Goal: Transaction & Acquisition: Purchase product/service

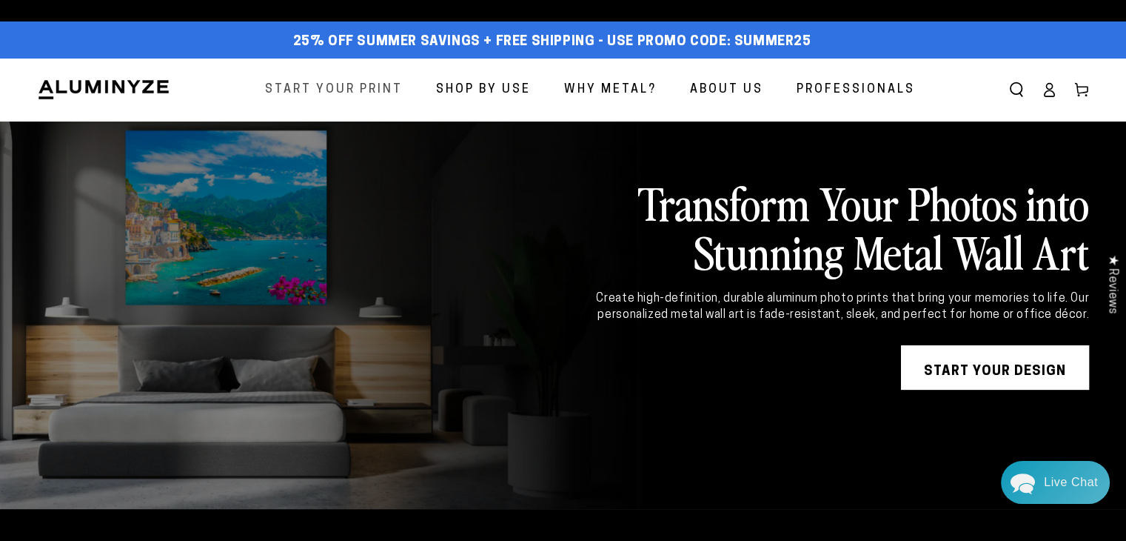
click at [335, 95] on span "Start Your Print" at bounding box center [334, 89] width 138 height 21
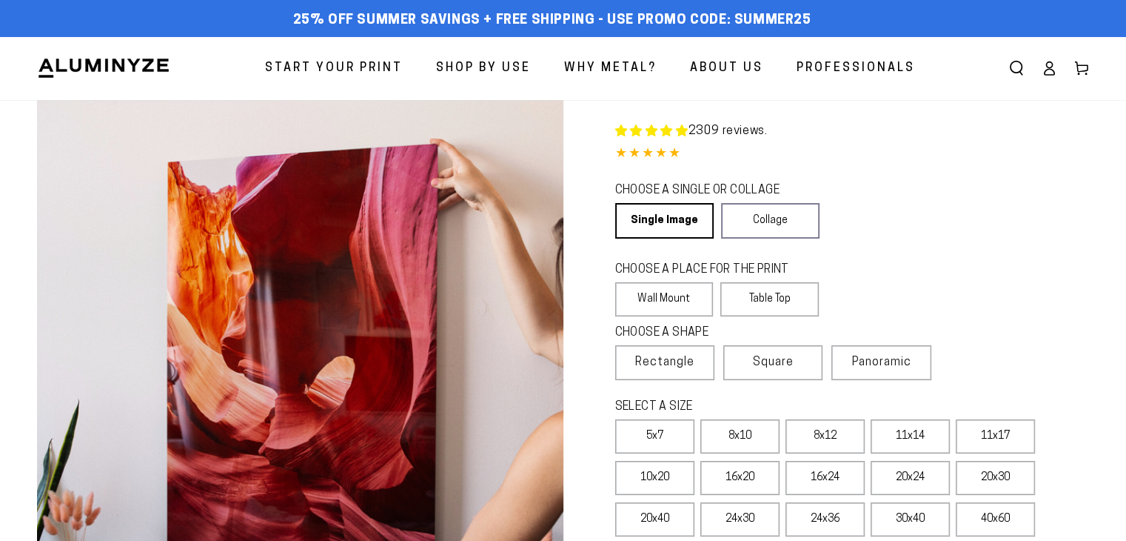
select select "**********"
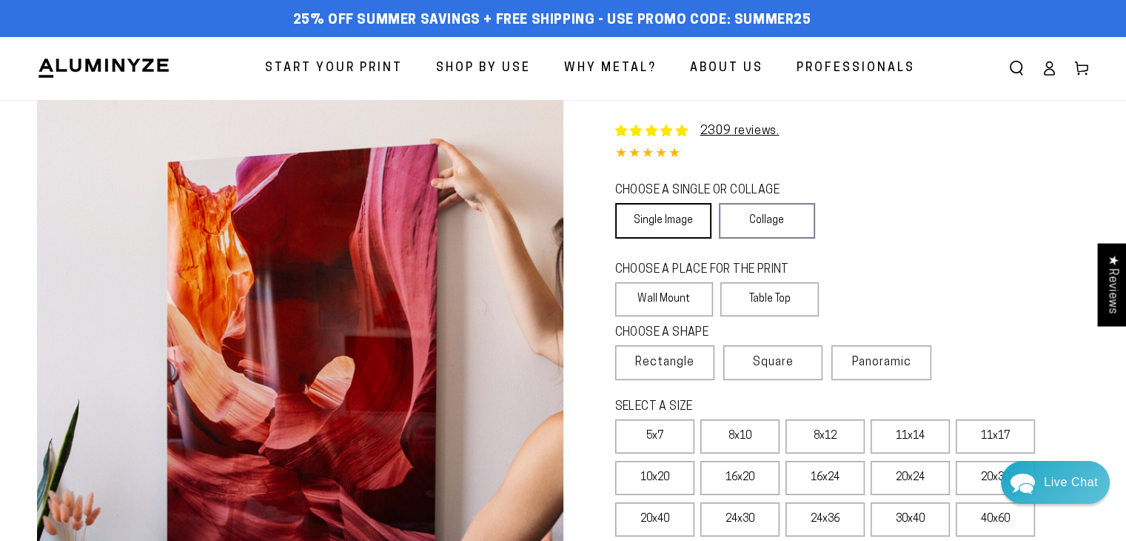
click at [674, 225] on link "Single Image" at bounding box center [663, 221] width 96 height 36
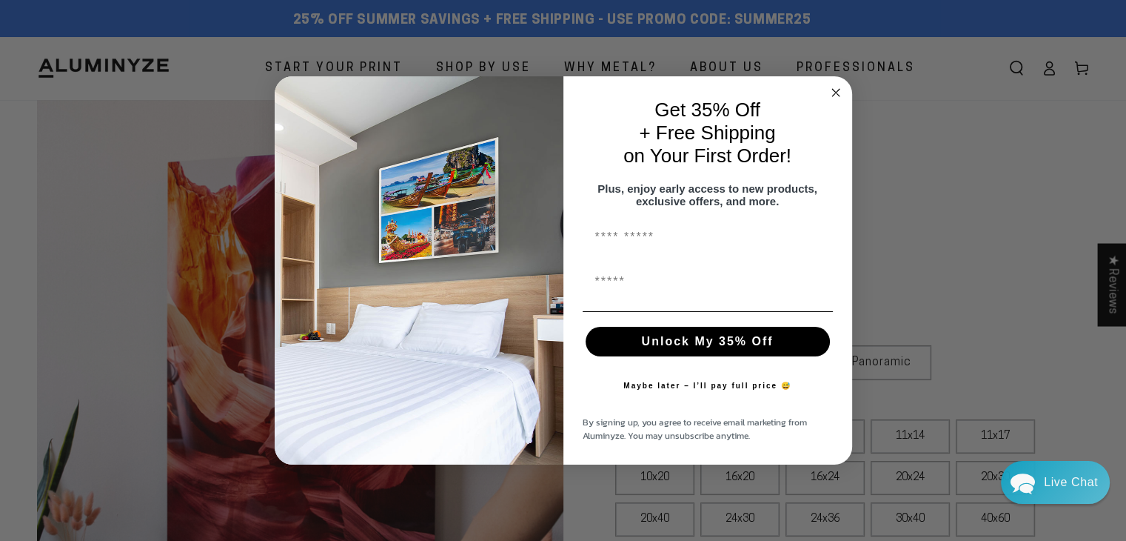
click at [838, 89] on icon "Close dialog" at bounding box center [835, 92] width 7 height 7
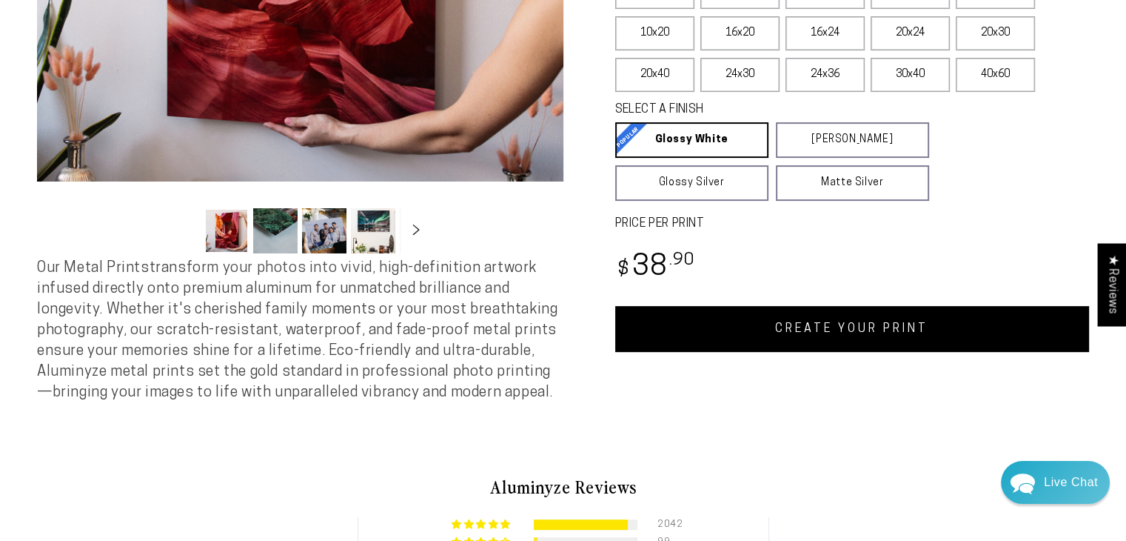
scroll to position [148, 0]
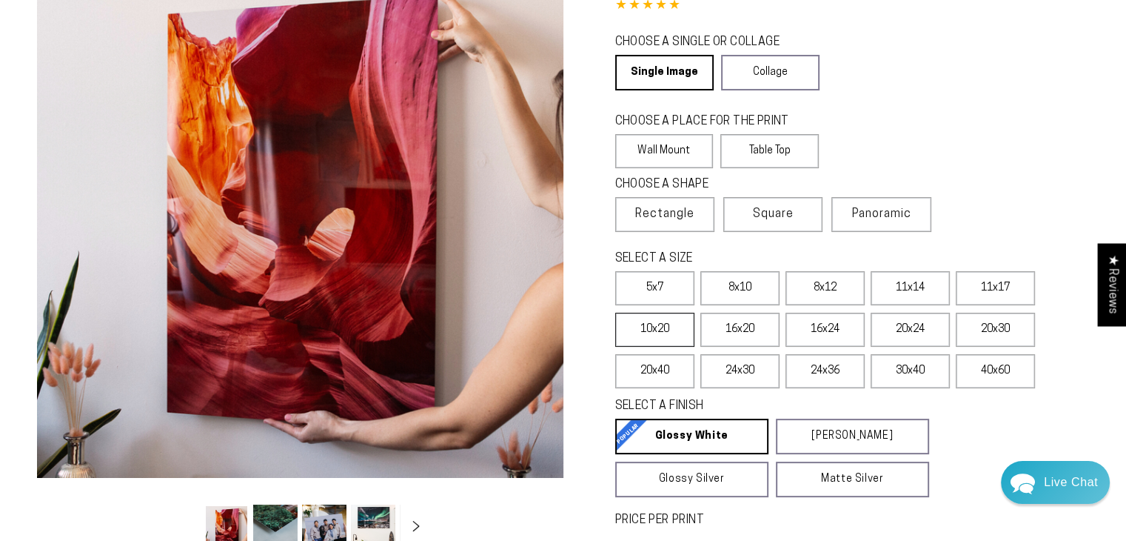
click at [647, 330] on label "10x20" at bounding box center [654, 330] width 79 height 34
click at [652, 332] on label "10x20" at bounding box center [654, 330] width 79 height 34
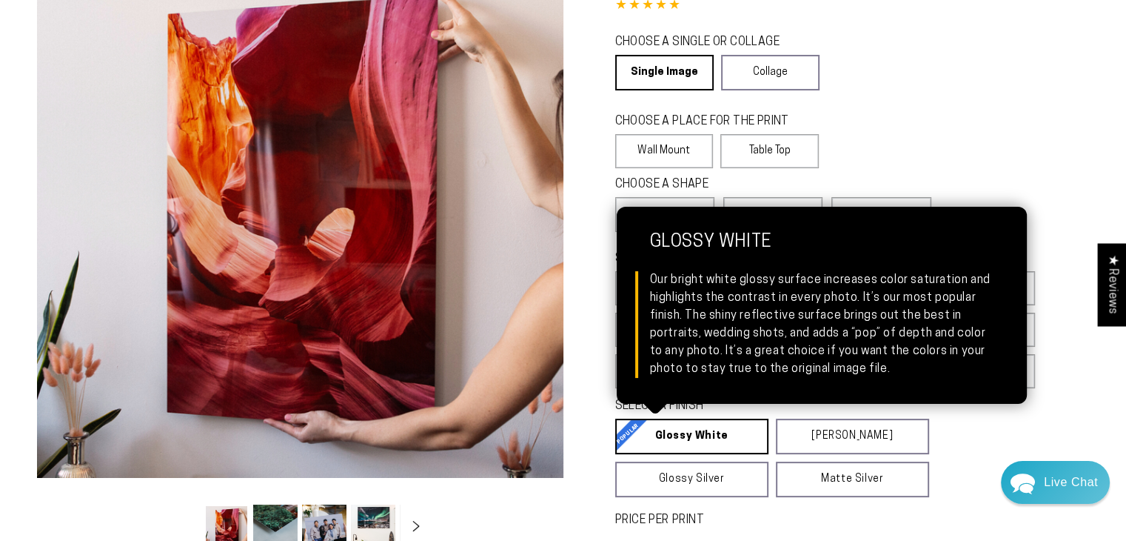
click at [709, 433] on link "Glossy White Glossy White Our bright white glossy surface increases color satur…" at bounding box center [691, 436] width 153 height 36
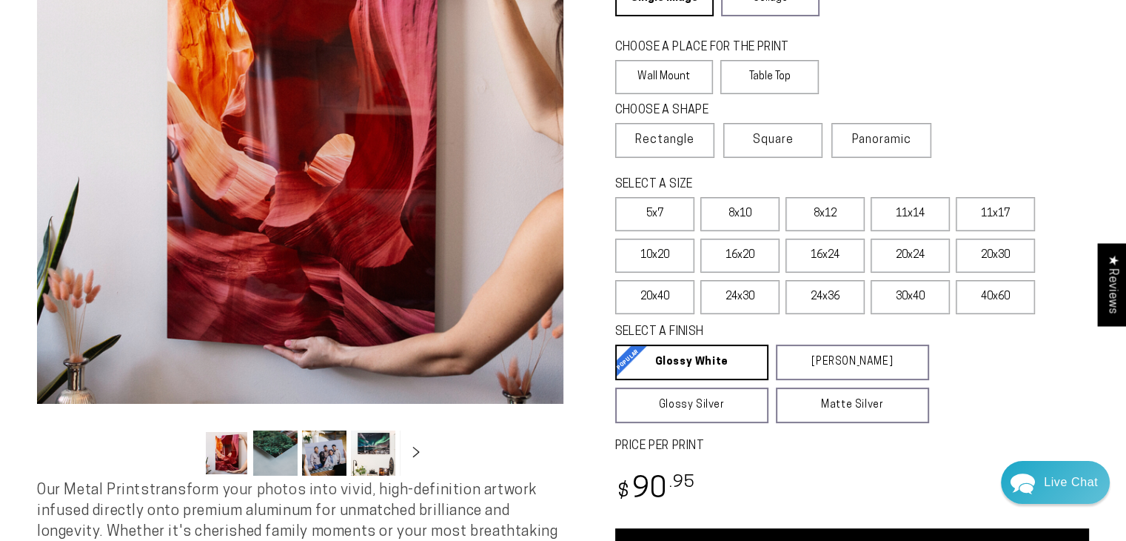
scroll to position [370, 0]
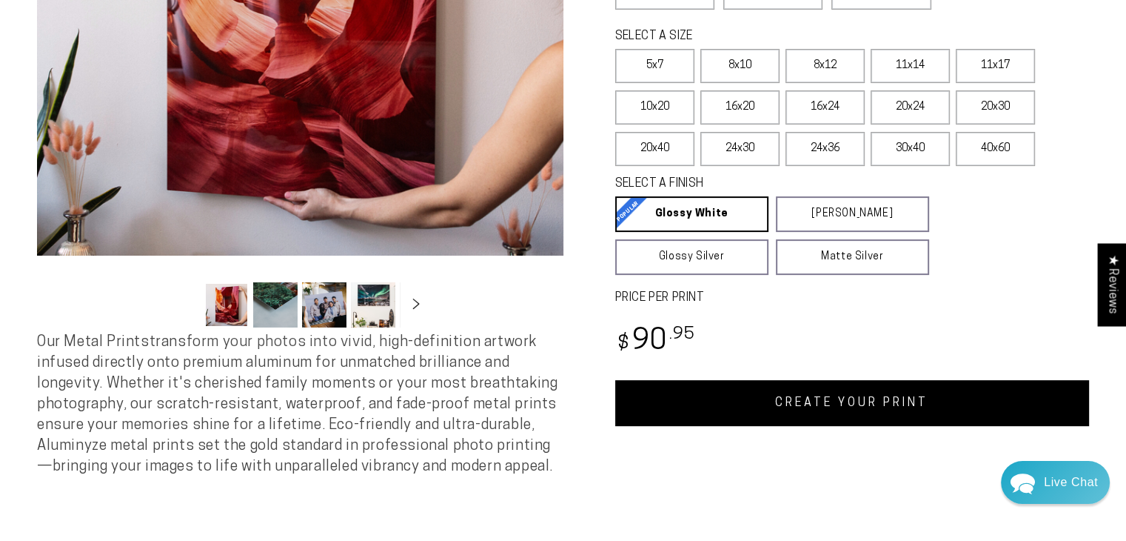
click at [763, 404] on link "CREATE YOUR PRINT" at bounding box center [852, 403] width 475 height 46
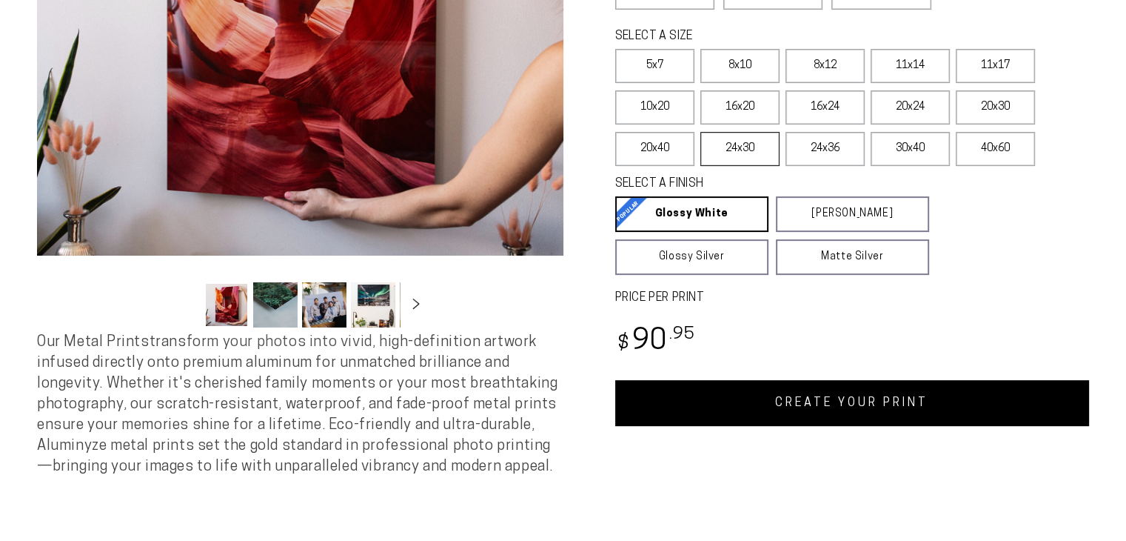
select select "**********"
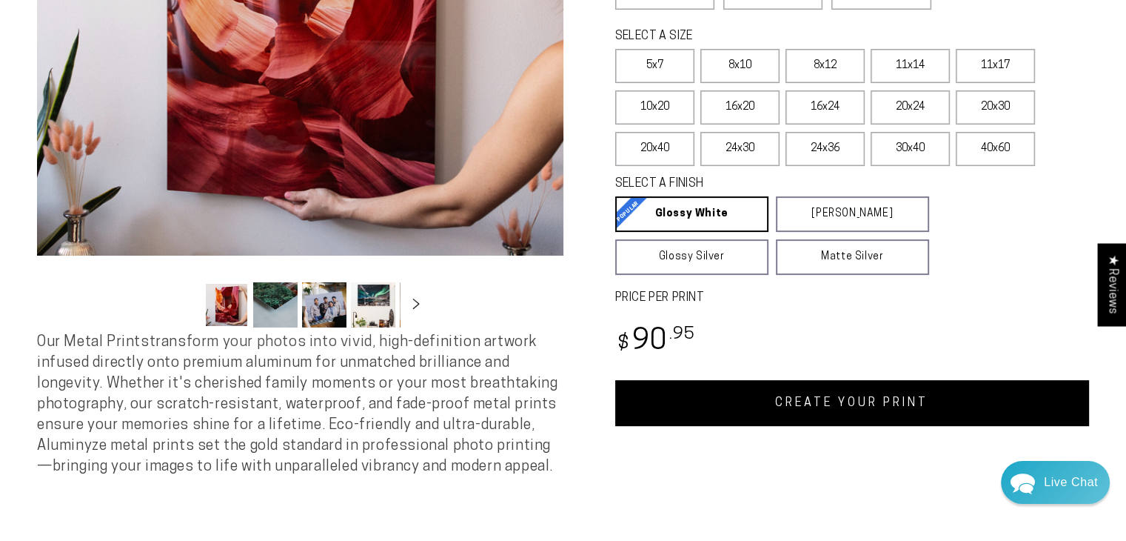
scroll to position [222, 0]
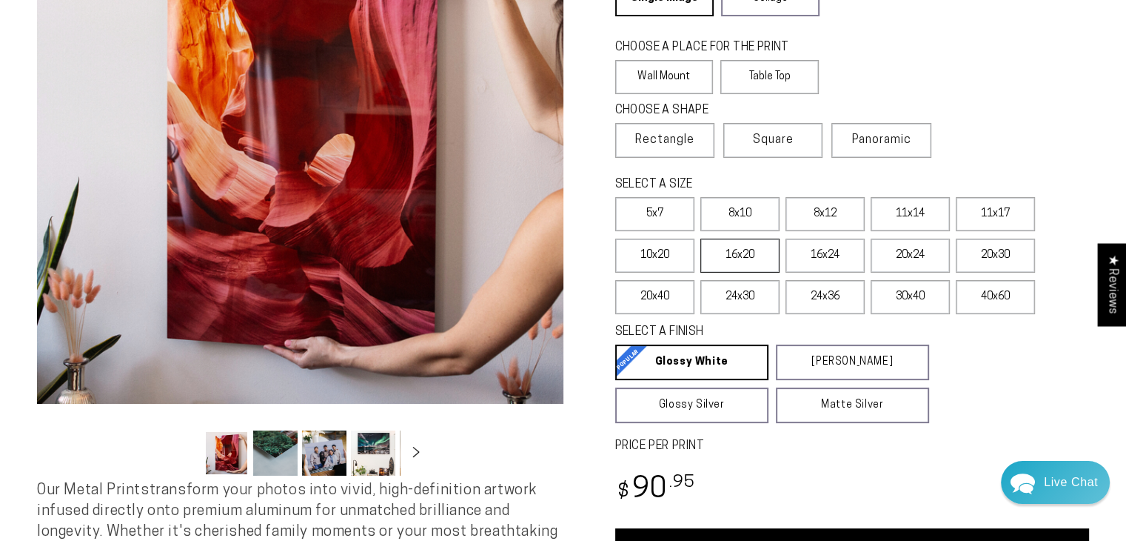
click at [749, 255] on label "16x20" at bounding box center [740, 255] width 79 height 34
click at [668, 257] on label "10x20" at bounding box center [654, 255] width 79 height 34
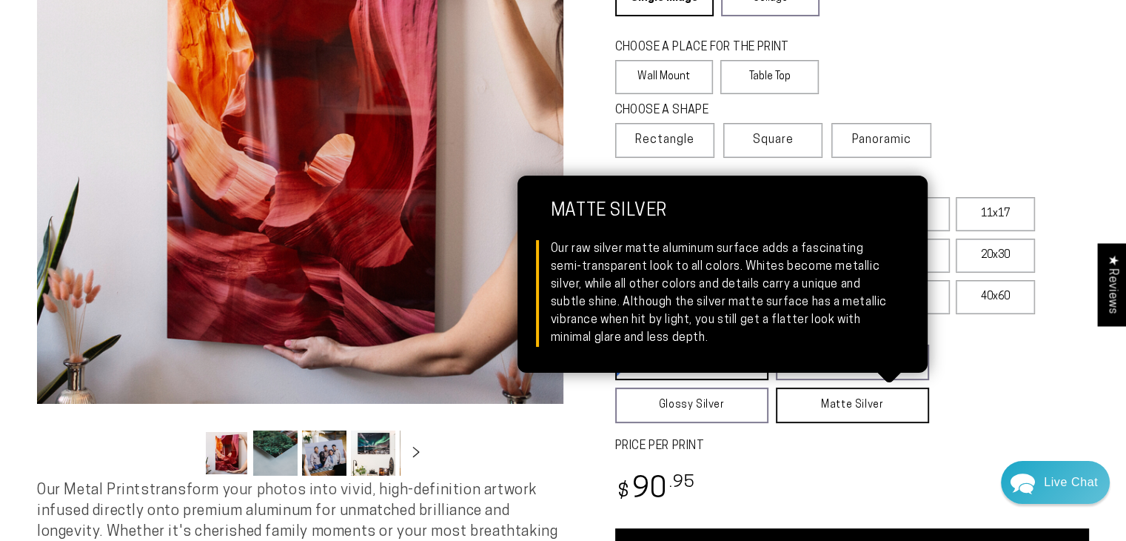
scroll to position [370, 0]
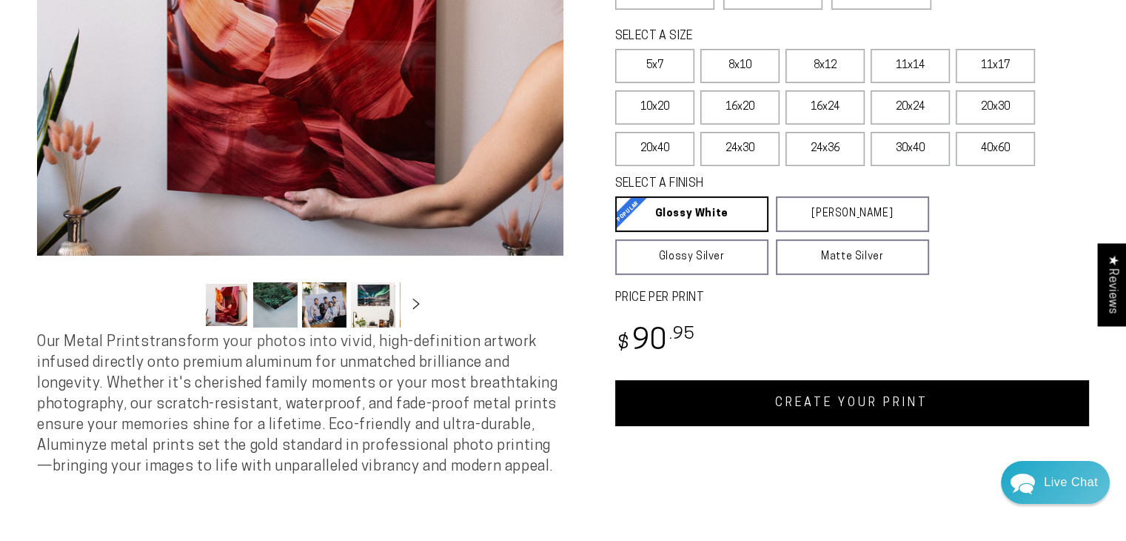
click at [783, 400] on link "CREATE YOUR PRINT" at bounding box center [852, 403] width 475 height 46
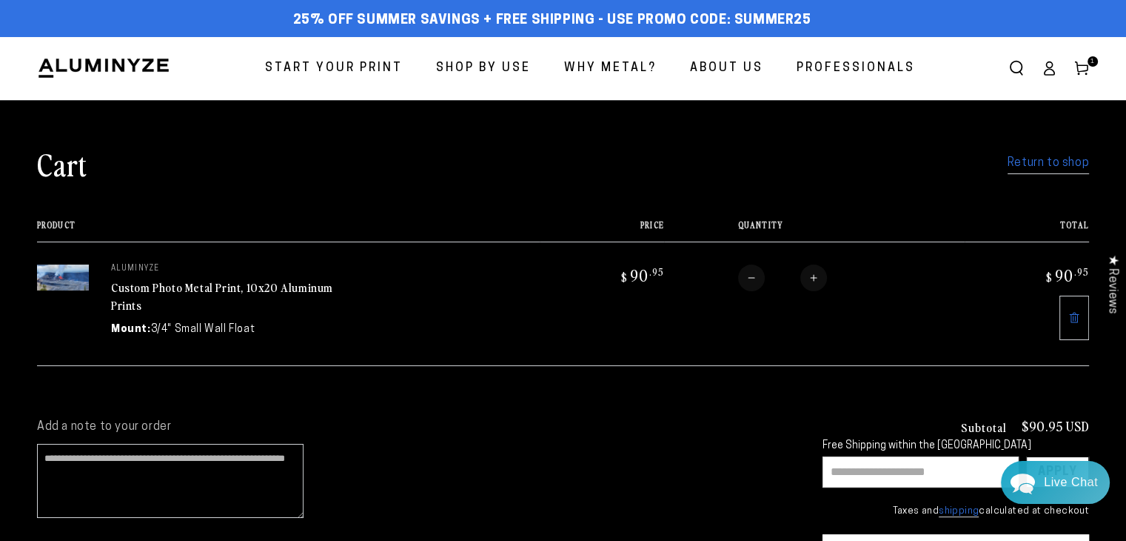
click at [350, 73] on span "Start Your Print" at bounding box center [334, 68] width 138 height 21
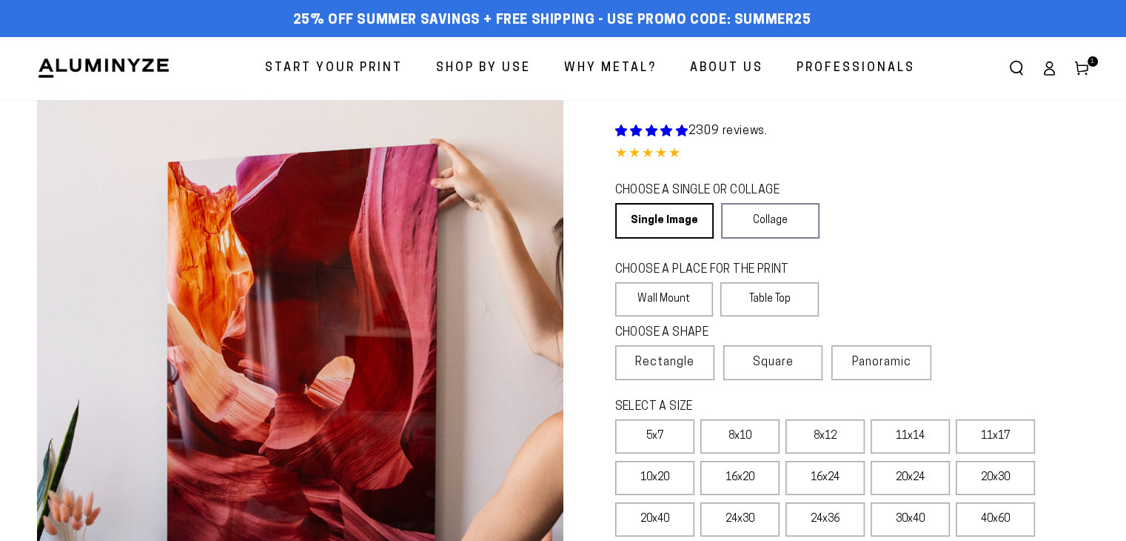
select select "**********"
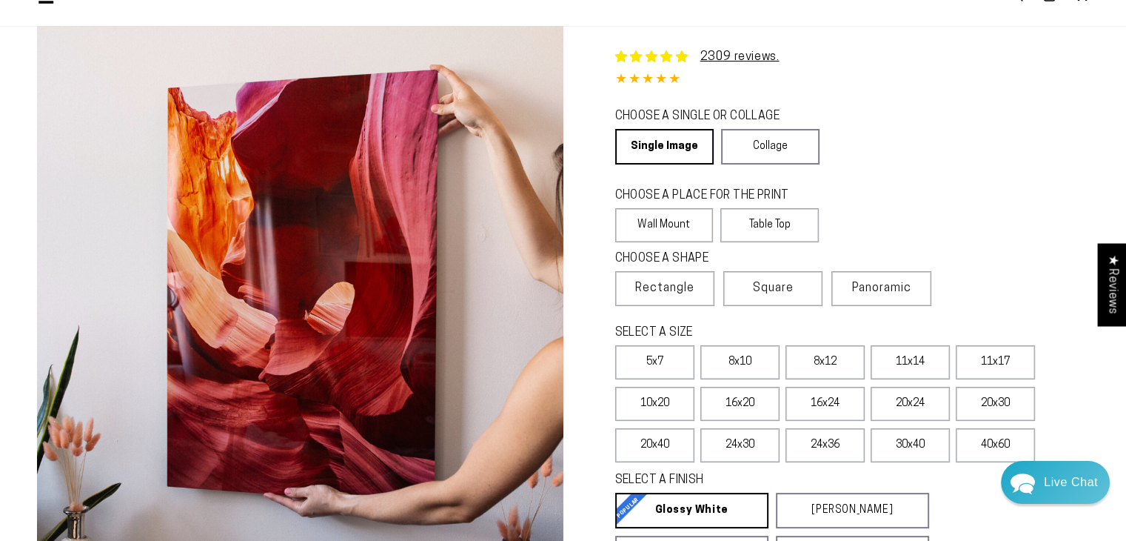
scroll to position [148, 0]
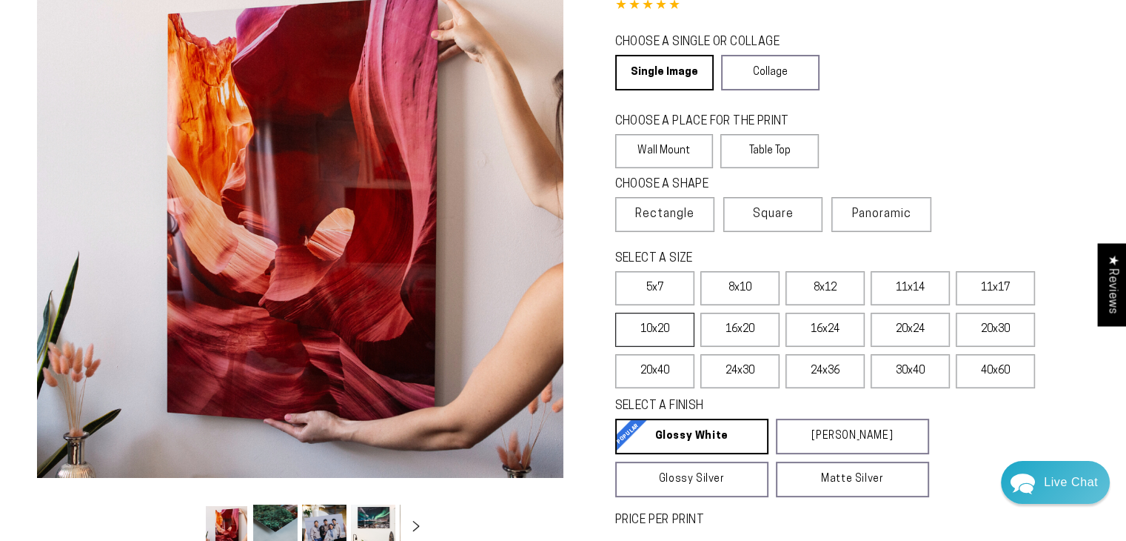
click at [671, 332] on label "10x20" at bounding box center [654, 330] width 79 height 34
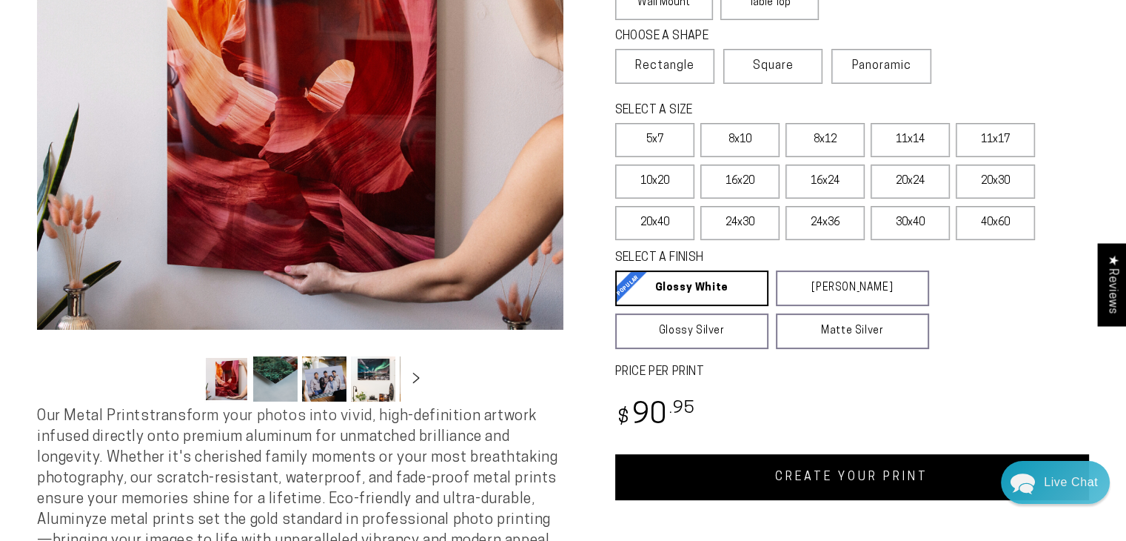
scroll to position [370, 0]
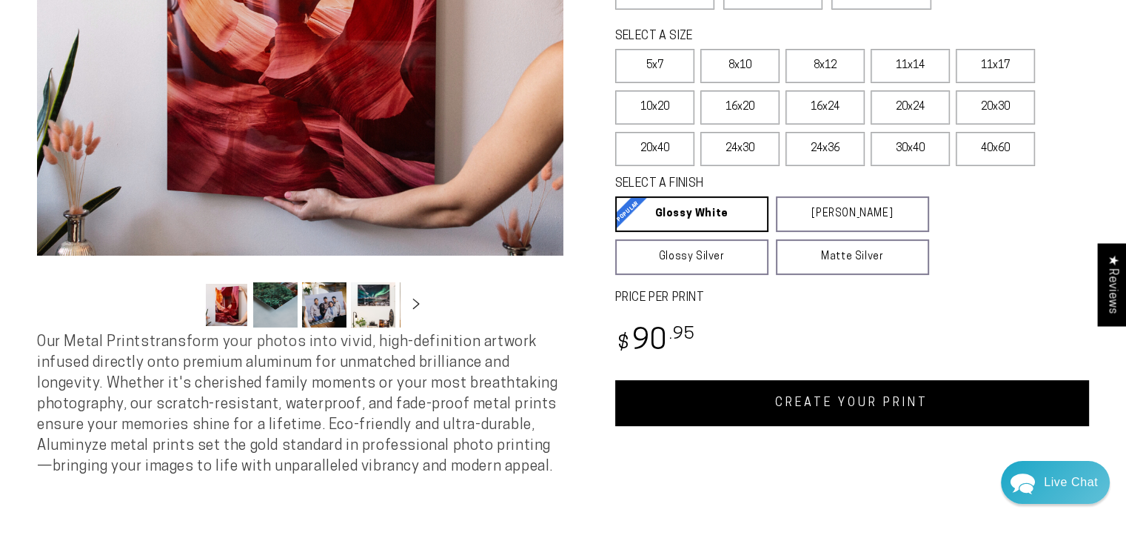
click at [767, 410] on link "CREATE YOUR PRINT" at bounding box center [852, 403] width 475 height 46
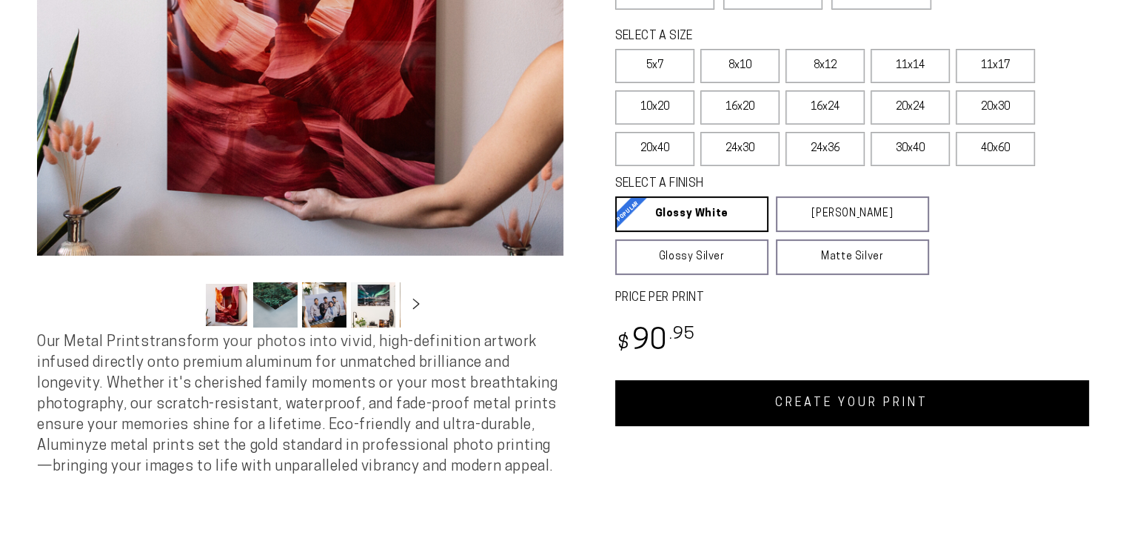
select select "**********"
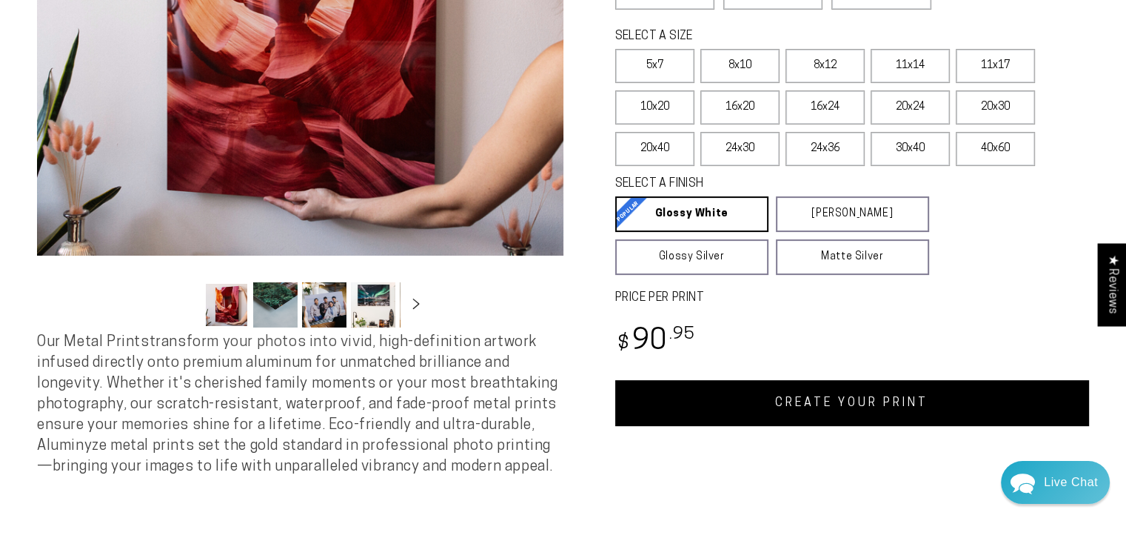
click at [792, 401] on link "CREATE YOUR PRINT" at bounding box center [852, 403] width 475 height 46
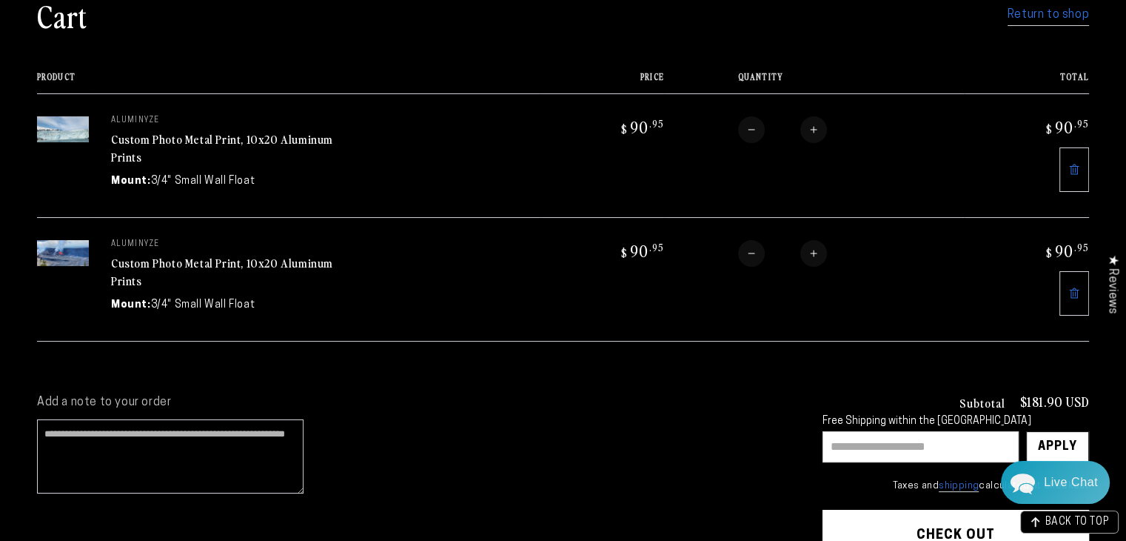
scroll to position [222, 0]
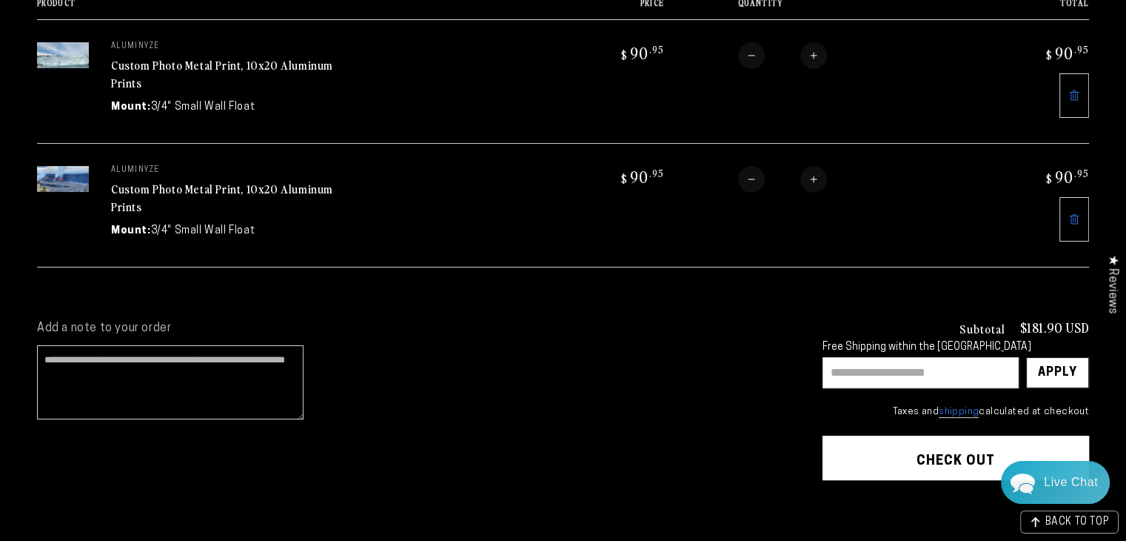
click at [868, 357] on input "text" at bounding box center [921, 372] width 196 height 31
type input "********"
click at [1059, 367] on div "Apply" at bounding box center [1057, 373] width 39 height 30
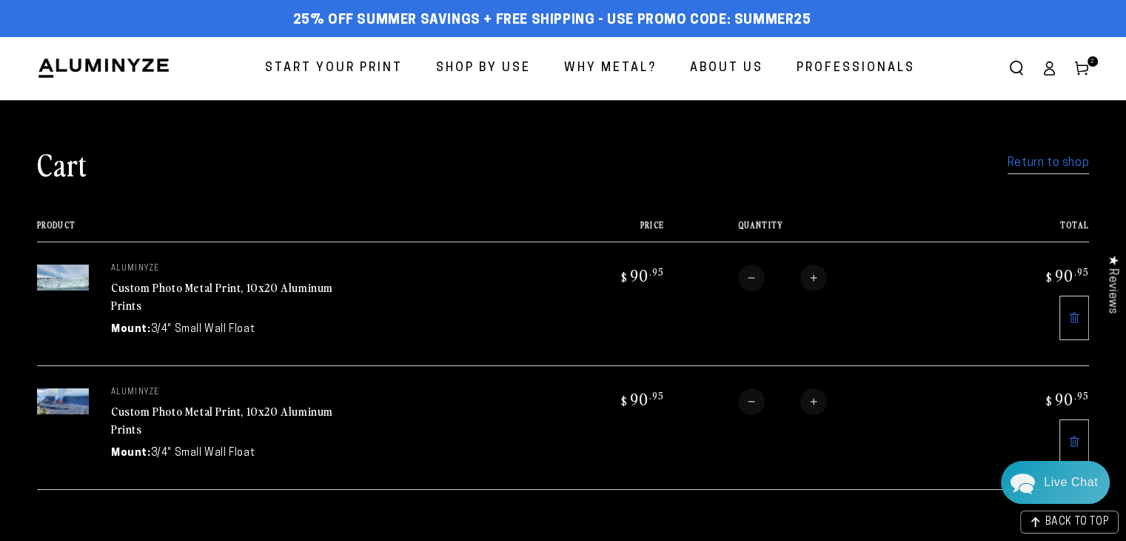
scroll to position [74, 0]
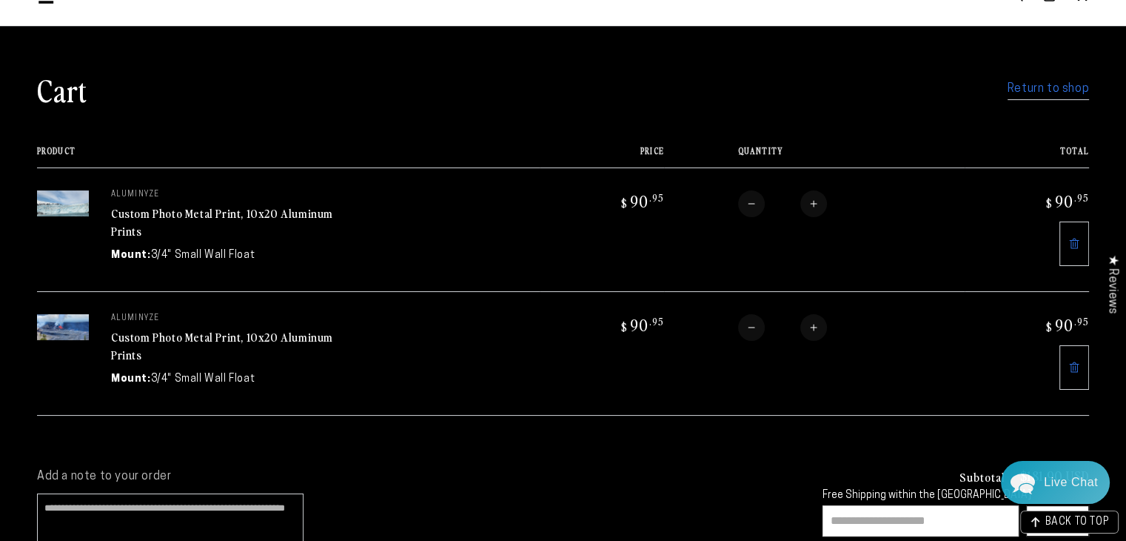
click at [62, 327] on img at bounding box center [63, 327] width 52 height 26
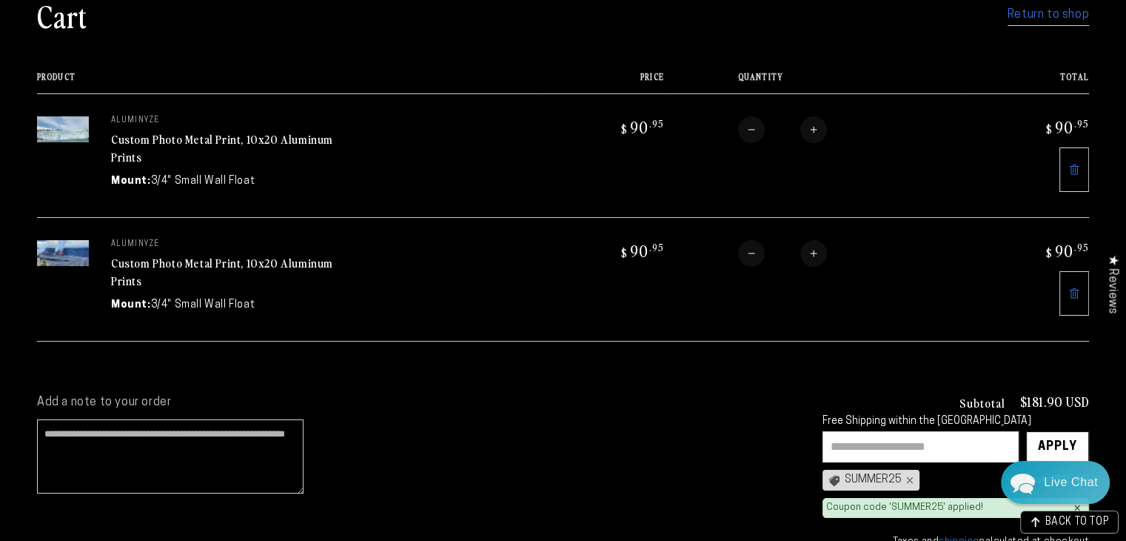
click at [174, 141] on link "Custom Photo Metal Print, 10x20 Aluminum Prints" at bounding box center [222, 148] width 222 height 36
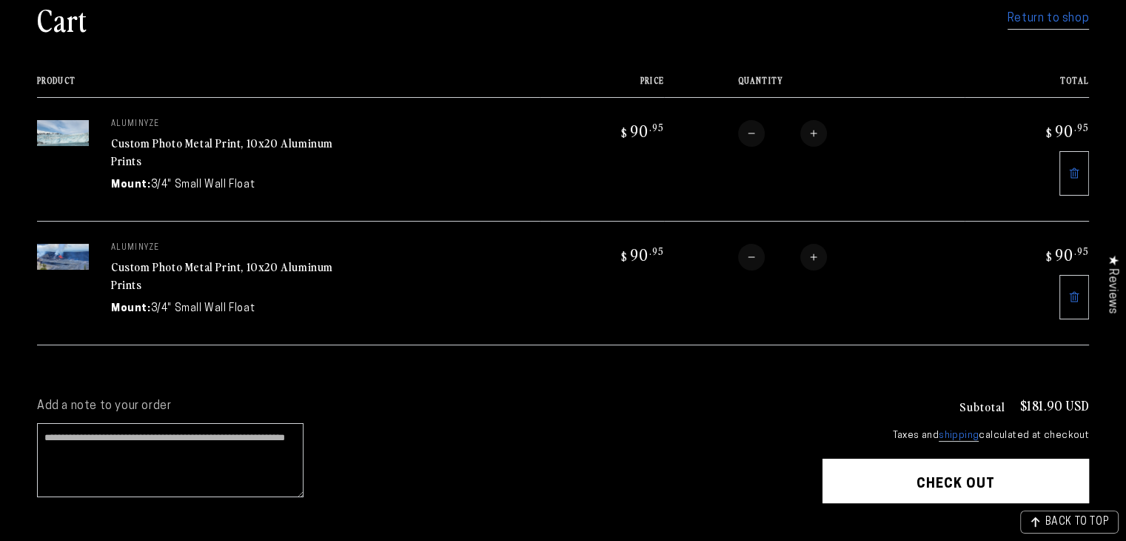
scroll to position [148, 0]
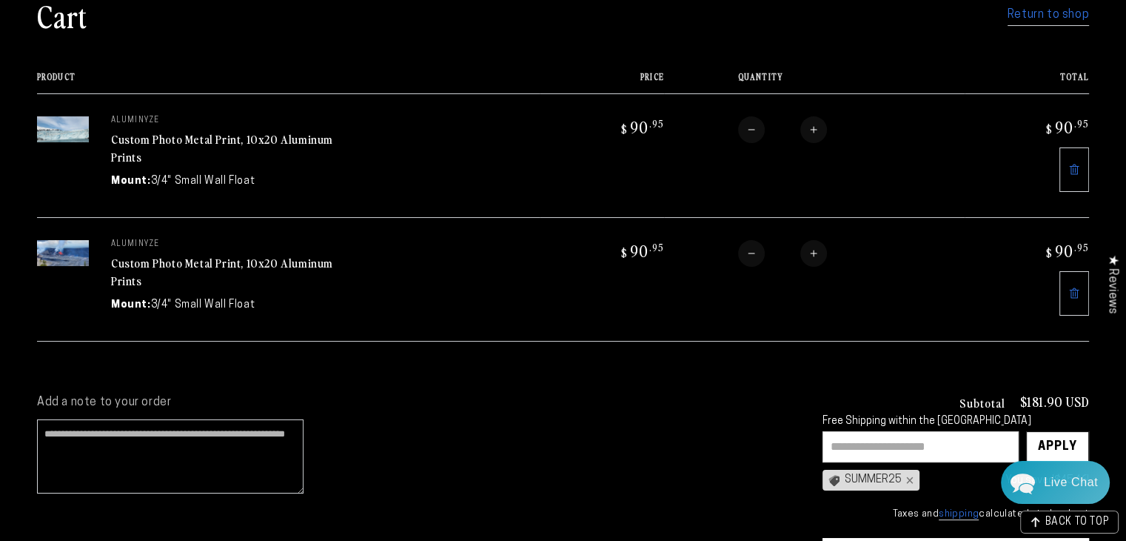
click at [174, 258] on link "Custom Photo Metal Print, 10x20 Aluminum Prints" at bounding box center [222, 272] width 222 height 36
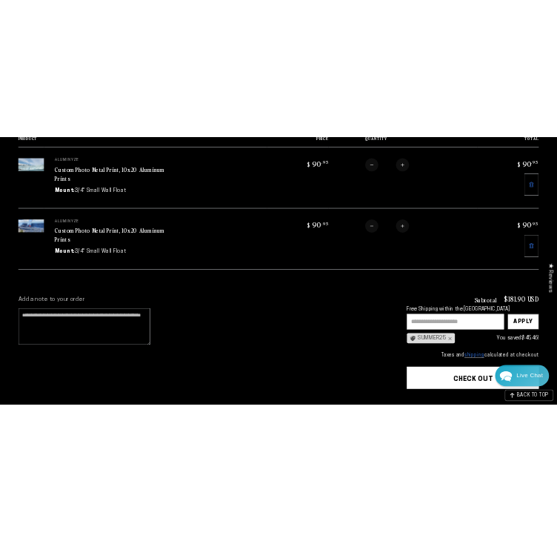
scroll to position [296, 0]
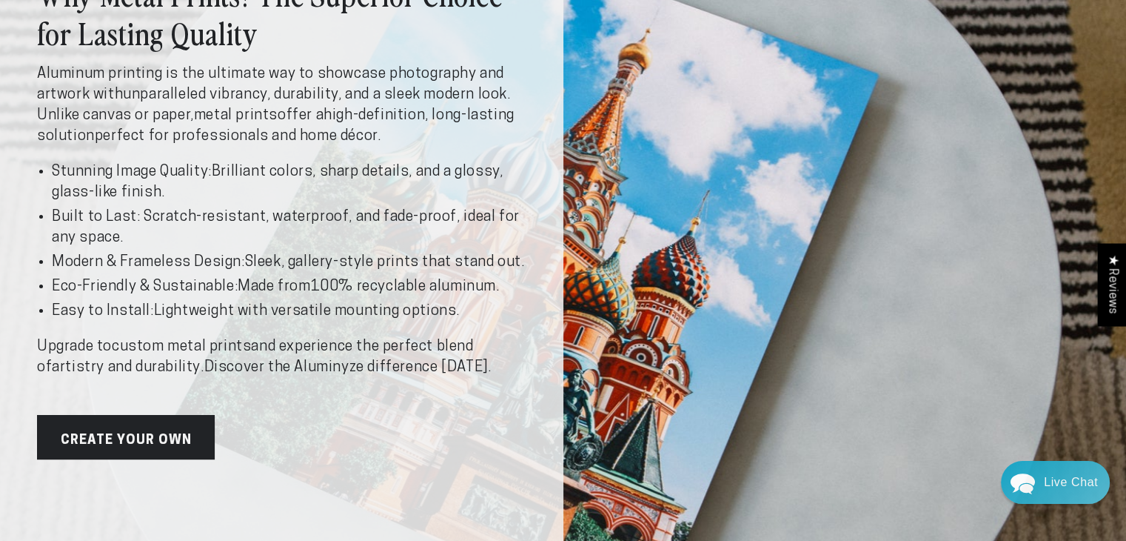
scroll to position [148, 0]
